Goal: Information Seeking & Learning: Check status

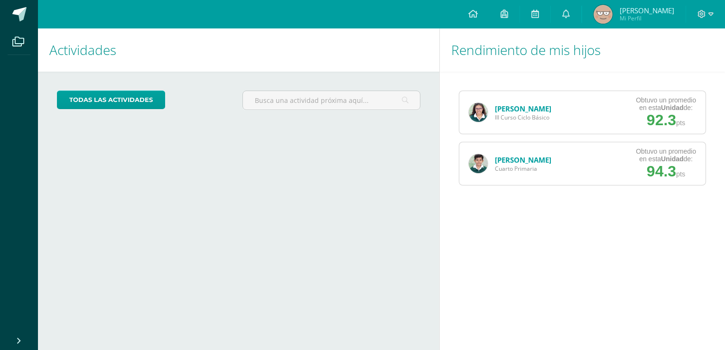
click at [522, 109] on link "[PERSON_NAME]" at bounding box center [523, 108] width 56 height 9
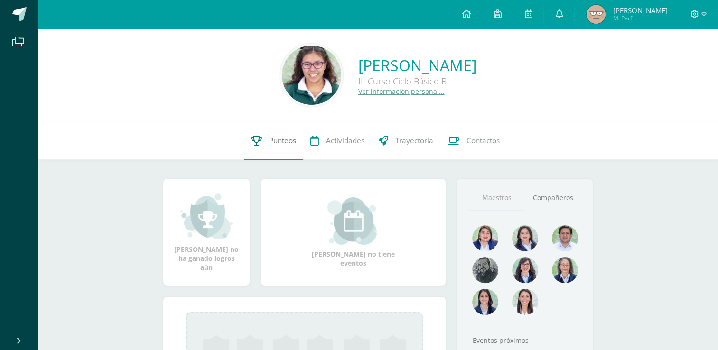
click at [254, 143] on icon at bounding box center [256, 141] width 11 height 10
